Goal: Navigation & Orientation: Find specific page/section

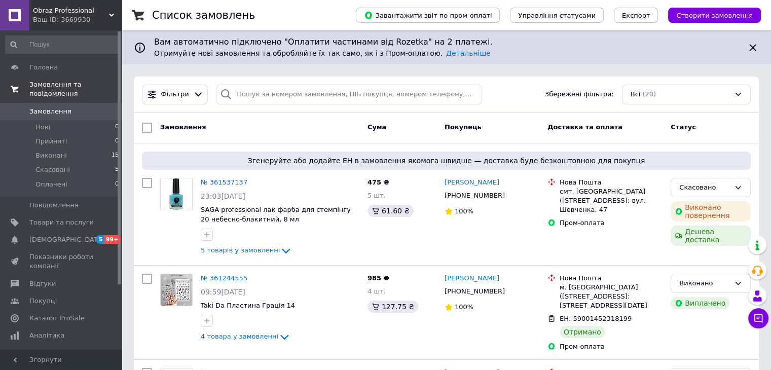
click at [85, 85] on span "Замовлення та повідомлення" at bounding box center [75, 89] width 92 height 18
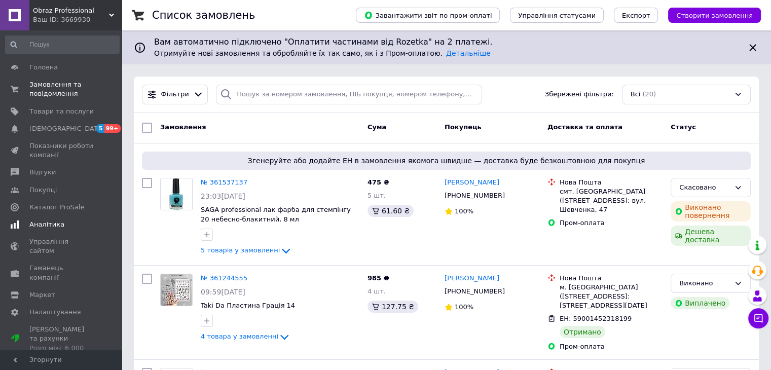
click at [46, 225] on span "Аналітика" at bounding box center [46, 224] width 35 height 9
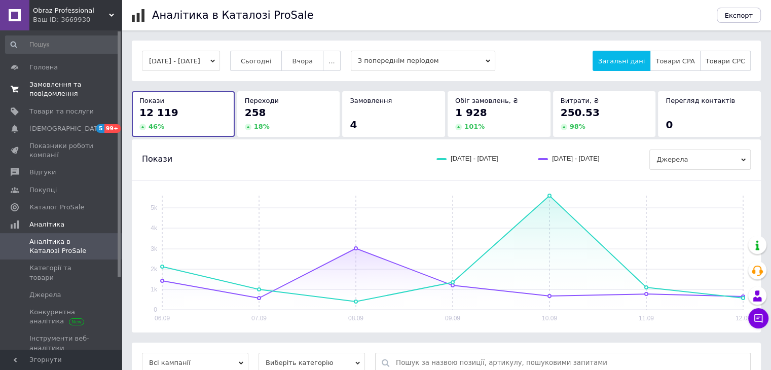
click at [55, 90] on span "Замовлення та повідомлення" at bounding box center [61, 89] width 64 height 18
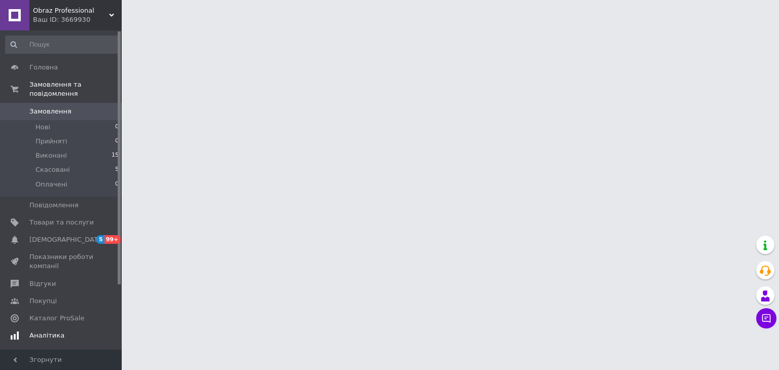
click at [48, 331] on span "Аналітика" at bounding box center [46, 335] width 35 height 9
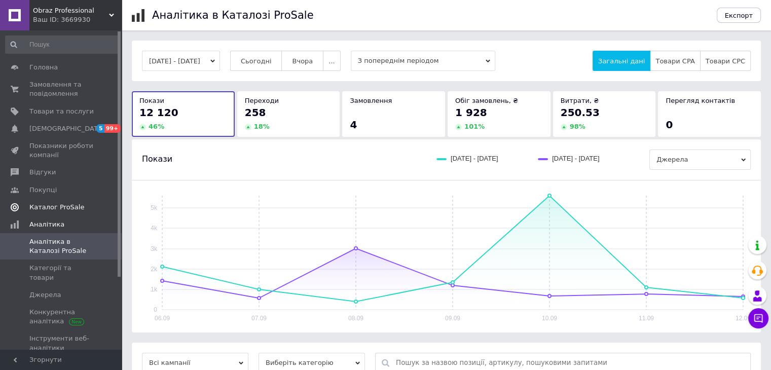
click at [65, 213] on link "Каталог ProSale" at bounding box center [62, 207] width 125 height 17
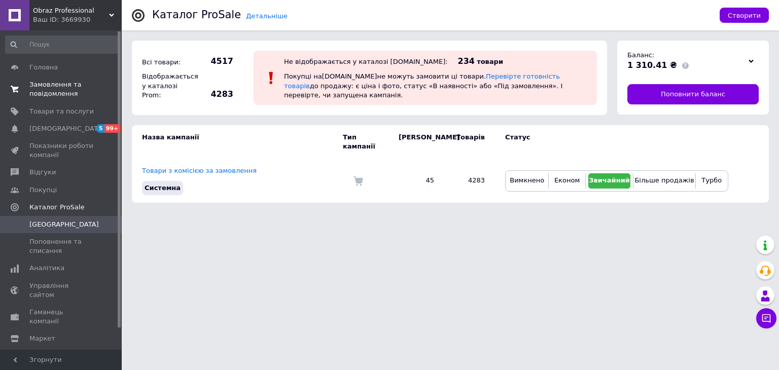
click at [69, 84] on span "Замовлення та повідомлення" at bounding box center [61, 89] width 64 height 18
